Goal: Navigation & Orientation: Understand site structure

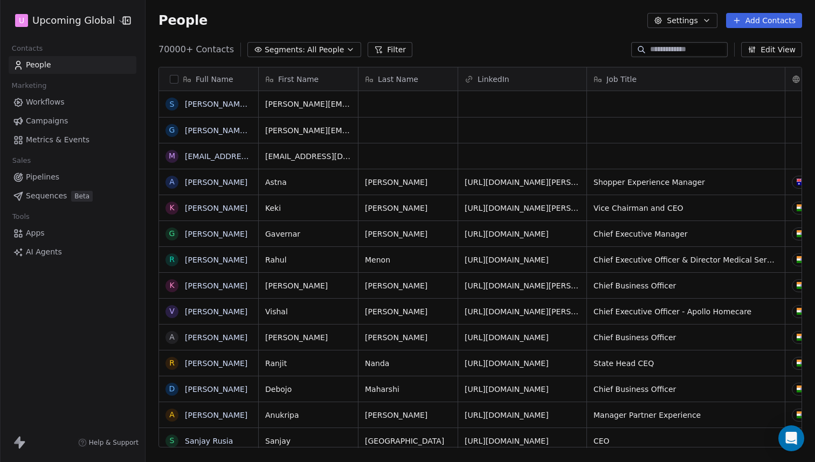
scroll to position [398, 661]
click at [393, 51] on button "Filter" at bounding box center [390, 49] width 45 height 15
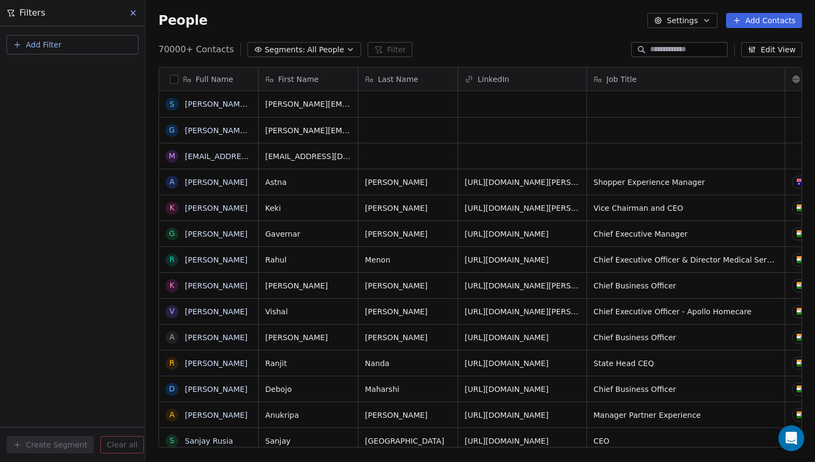
click at [36, 44] on span "Add Filter" at bounding box center [44, 44] width 36 height 11
click at [44, 62] on div "Contact properties" at bounding box center [72, 69] width 122 height 17
type input "***"
click at [39, 148] on div "Contains" at bounding box center [72, 149] width 113 height 17
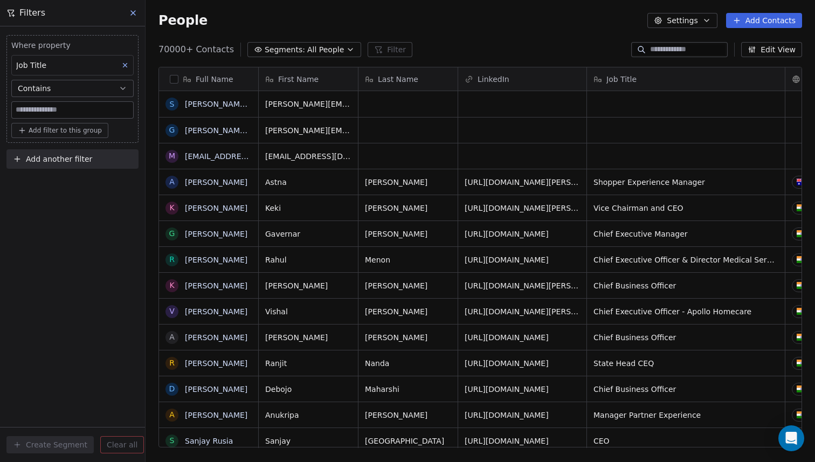
click at [43, 105] on input at bounding box center [72, 110] width 121 height 16
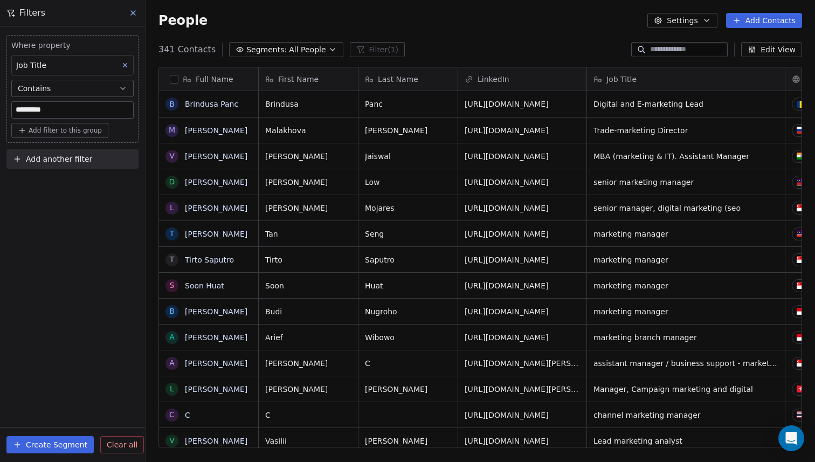
type input "*********"
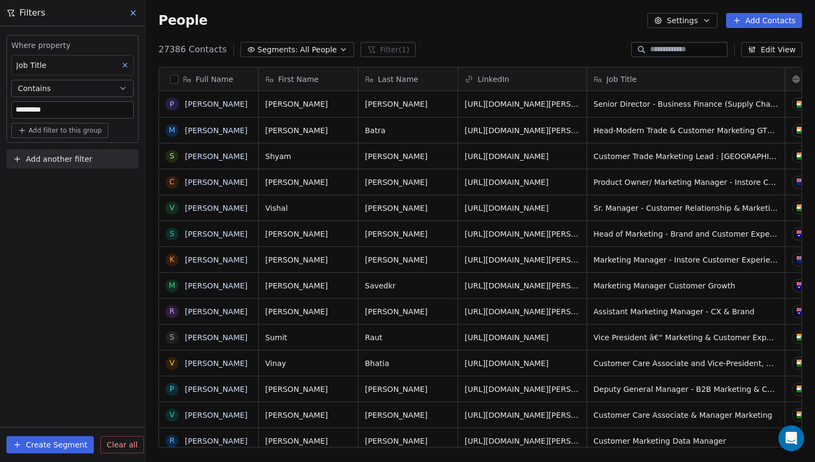
click at [122, 69] on button at bounding box center [125, 65] width 14 height 14
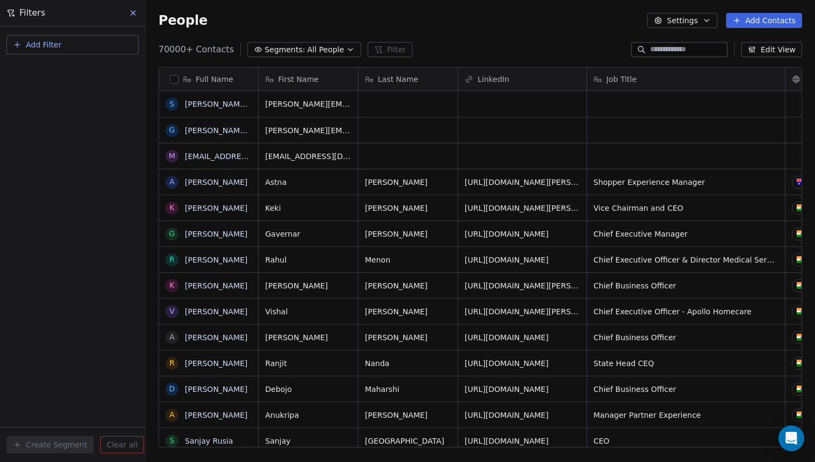
click at [132, 12] on icon at bounding box center [133, 13] width 4 height 4
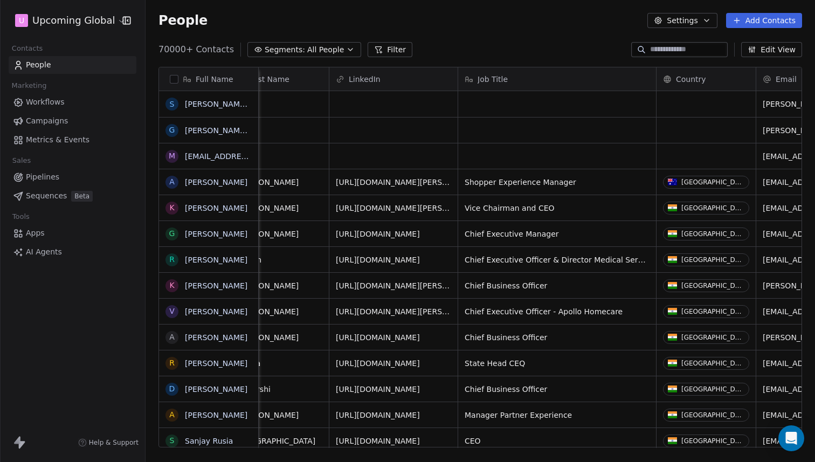
scroll to position [0, 84]
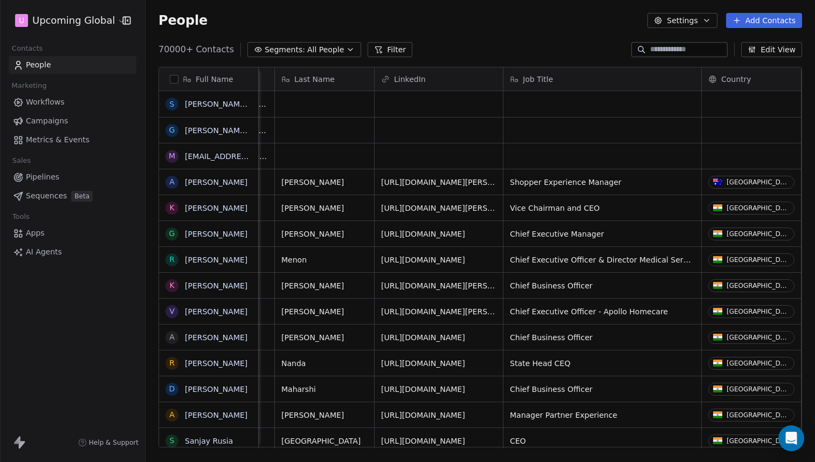
click at [374, 47] on icon at bounding box center [378, 49] width 9 height 9
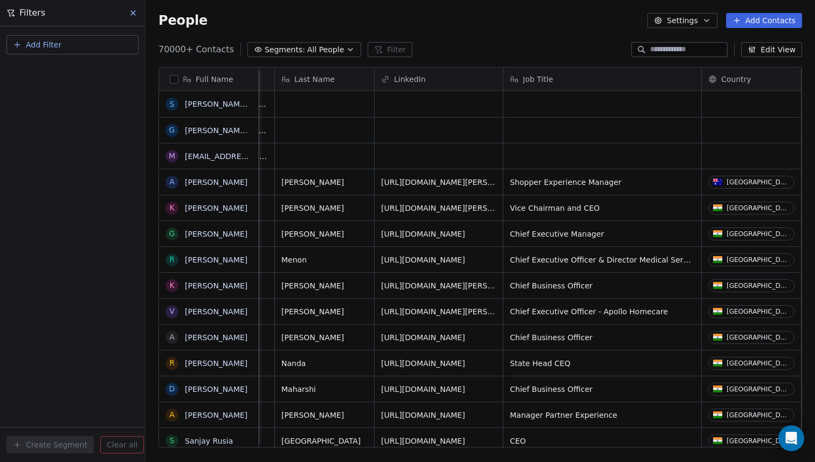
click at [481, 38] on div "People Settings Add Contacts" at bounding box center [480, 20] width 669 height 41
click at [131, 11] on icon at bounding box center [133, 13] width 4 height 4
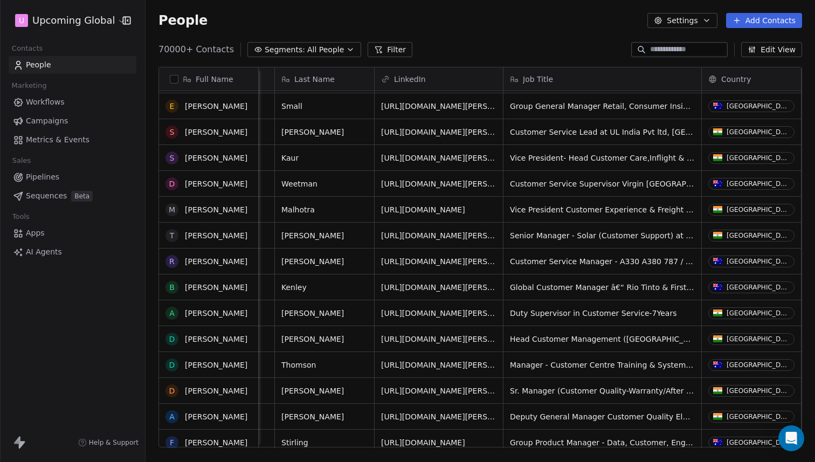
scroll to position [0, 0]
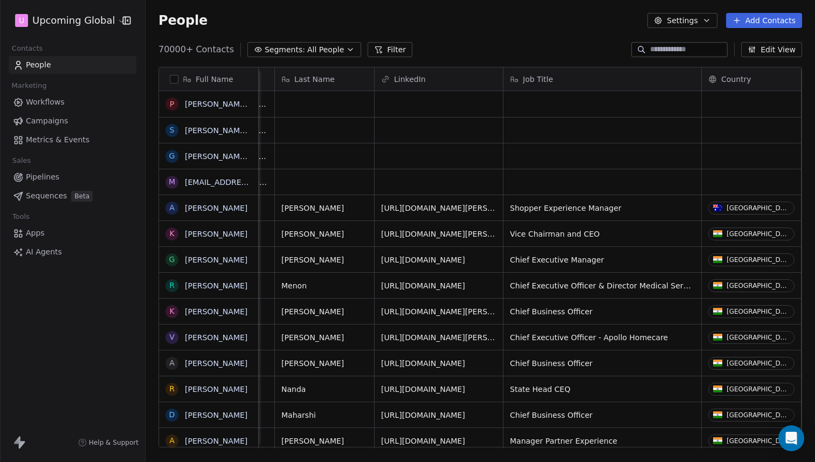
click at [80, 132] on link "Metrics & Events" at bounding box center [73, 140] width 128 height 18
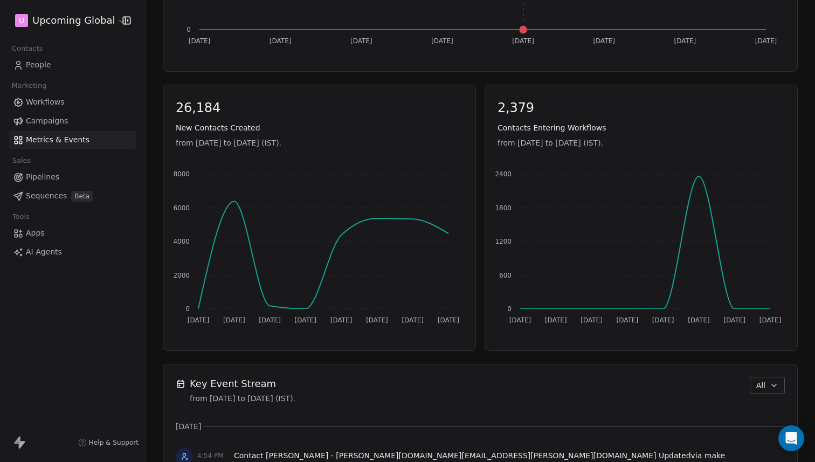
scroll to position [402, 0]
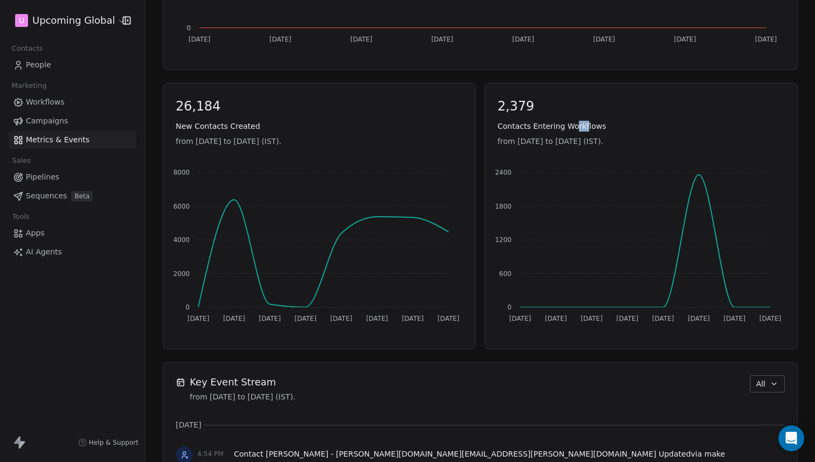
drag, startPoint x: 580, startPoint y: 128, endPoint x: 536, endPoint y: 128, distance: 44.7
click at [565, 128] on span "Contacts Entering Workflows" at bounding box center [640, 126] width 287 height 11
click at [536, 128] on span "Contacts Entering Workflows" at bounding box center [640, 126] width 287 height 11
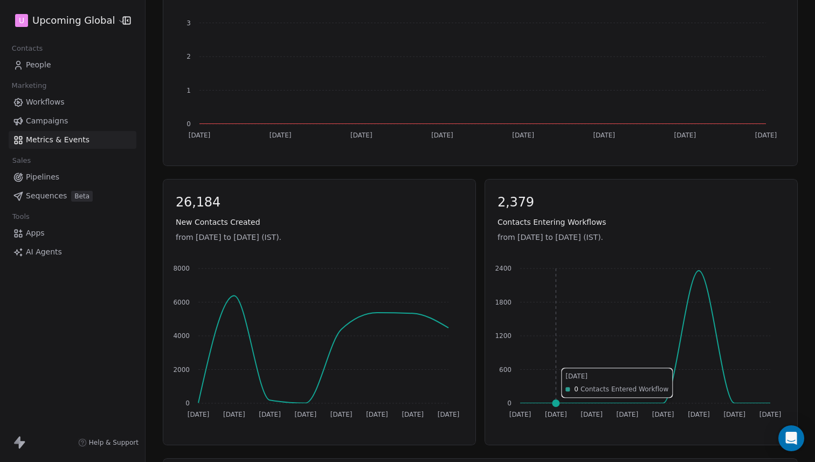
scroll to position [0, 0]
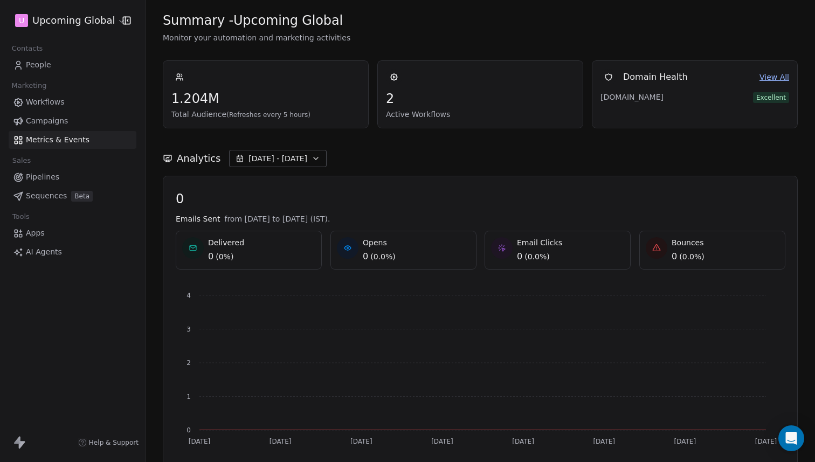
click at [60, 189] on link "Sequences Beta" at bounding box center [73, 196] width 128 height 18
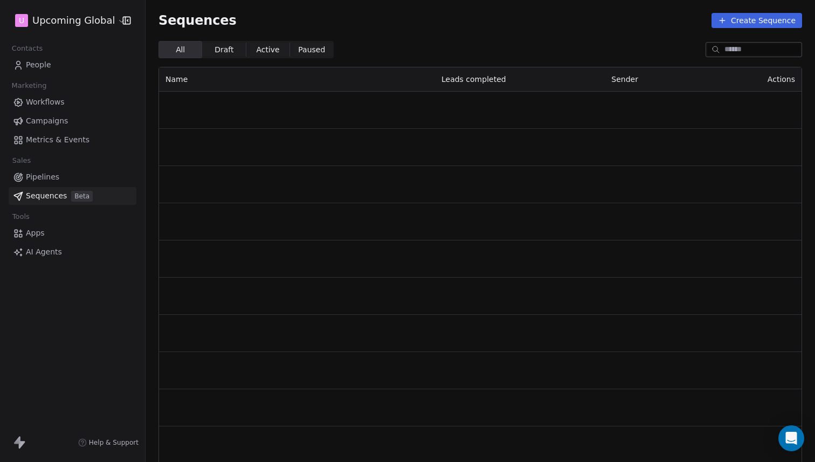
click at [69, 178] on link "Pipelines" at bounding box center [73, 177] width 128 height 18
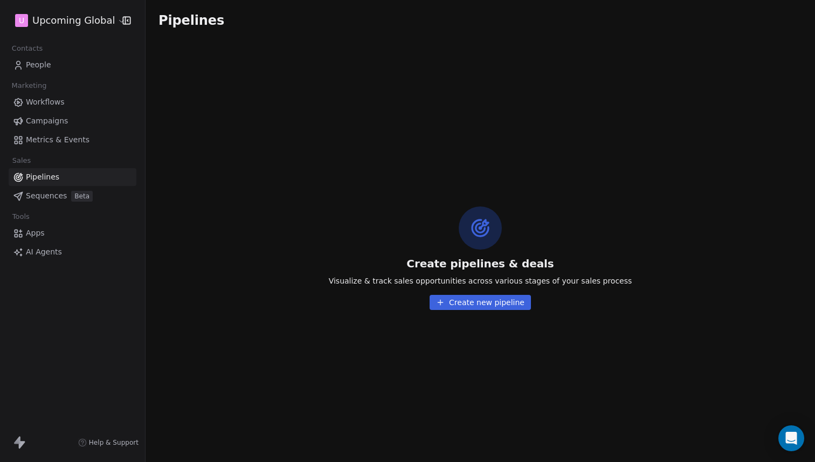
click at [51, 234] on link "Apps" at bounding box center [73, 233] width 128 height 18
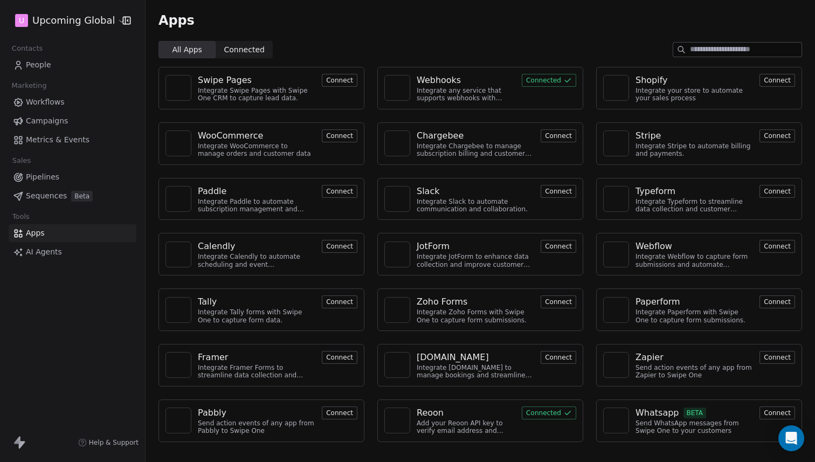
click at [245, 47] on span "Connected" at bounding box center [244, 49] width 40 height 11
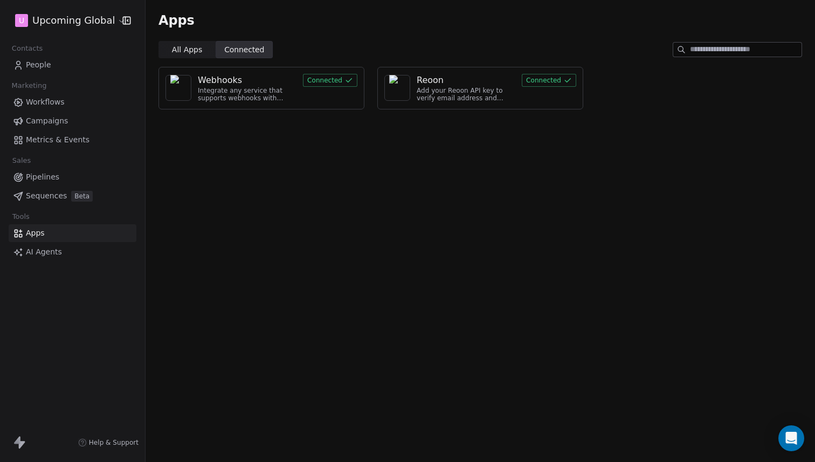
click at [169, 47] on span "All Apps All Apps" at bounding box center [186, 49] width 57 height 17
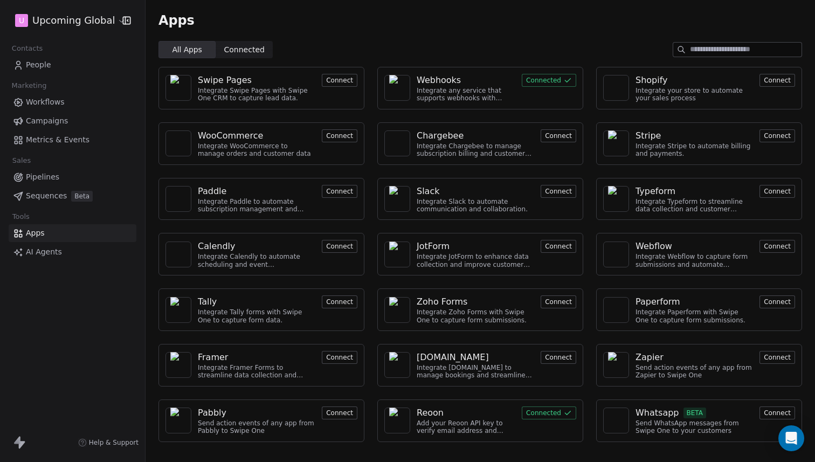
click at [243, 50] on span "Connected" at bounding box center [244, 49] width 40 height 11
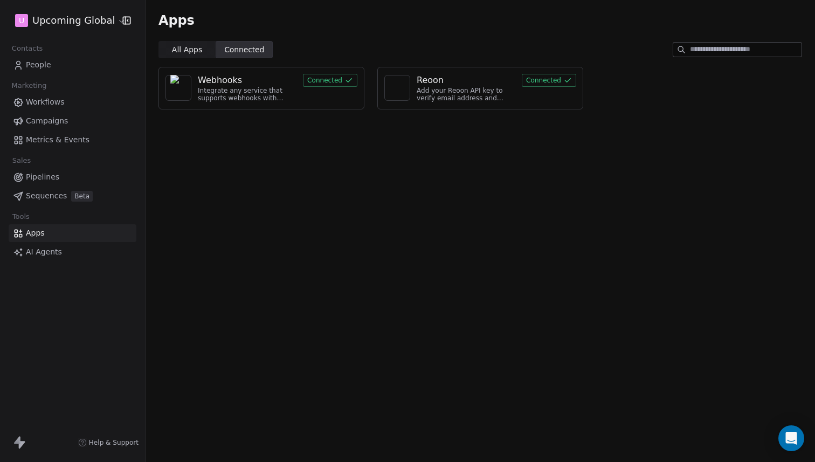
click at [188, 51] on span "All Apps" at bounding box center [187, 49] width 30 height 11
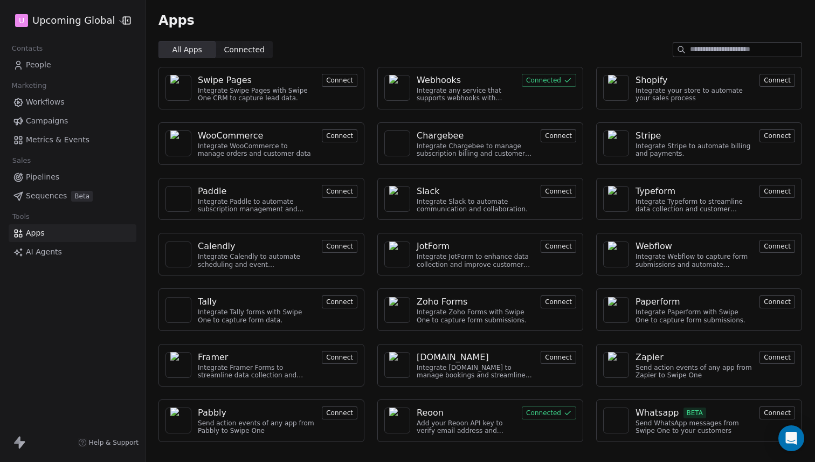
click at [85, 246] on link "AI Agents" at bounding box center [73, 252] width 128 height 18
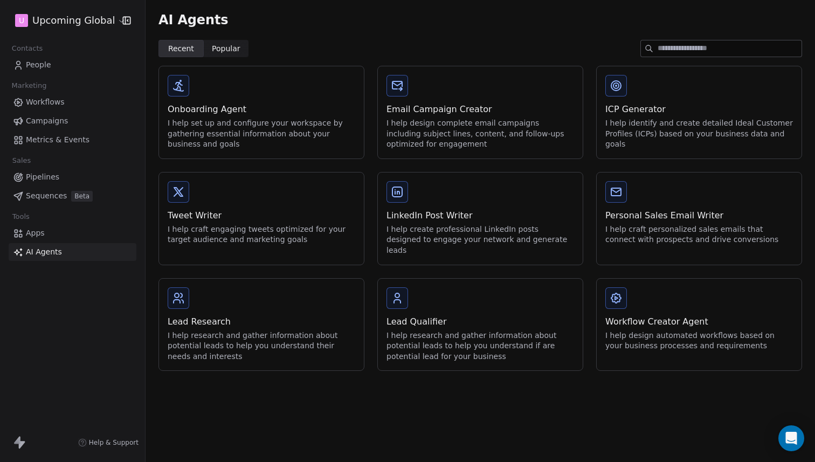
click at [62, 63] on link "People" at bounding box center [73, 65] width 128 height 18
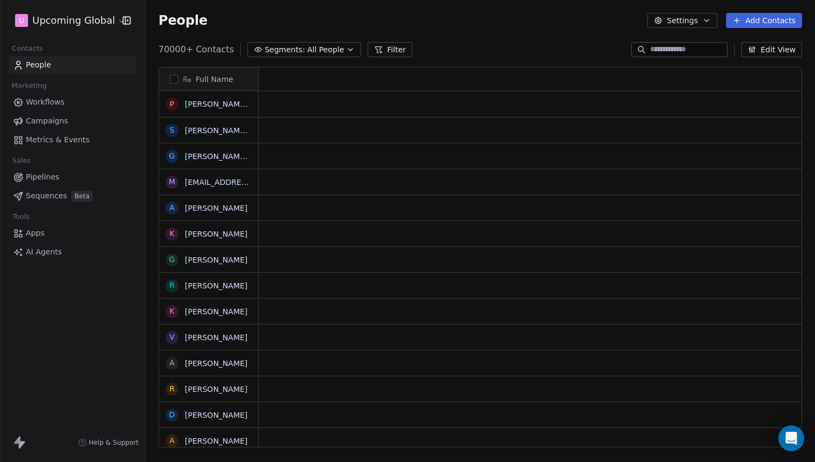
scroll to position [9, 9]
